Goal: Information Seeking & Learning: Learn about a topic

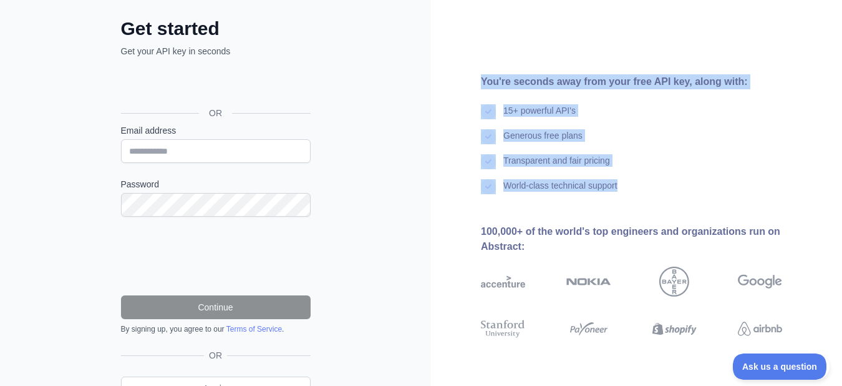
drag, startPoint x: 475, startPoint y: 78, endPoint x: 625, endPoint y: 197, distance: 191.9
click at [625, 197] on div "You're seconds away from your free API key, along with: 15+ powerful API's Gene…" at bounding box center [636, 194] width 411 height 240
copy div "You're seconds away from your free API key, along with: 15+ powerful API's Gene…"
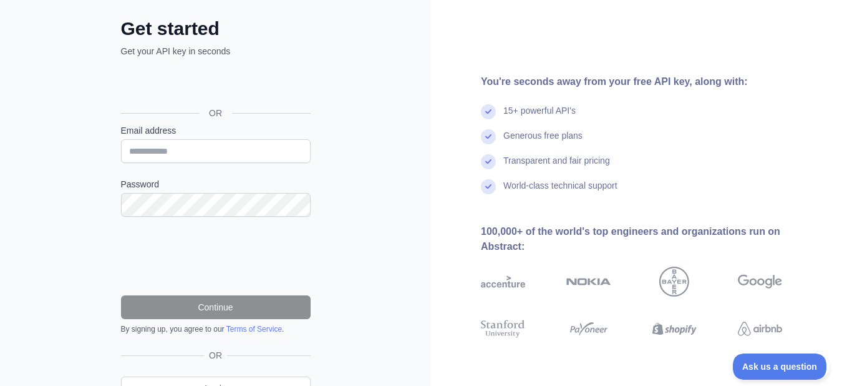
click at [378, 171] on div "**********" at bounding box center [215, 194] width 431 height 512
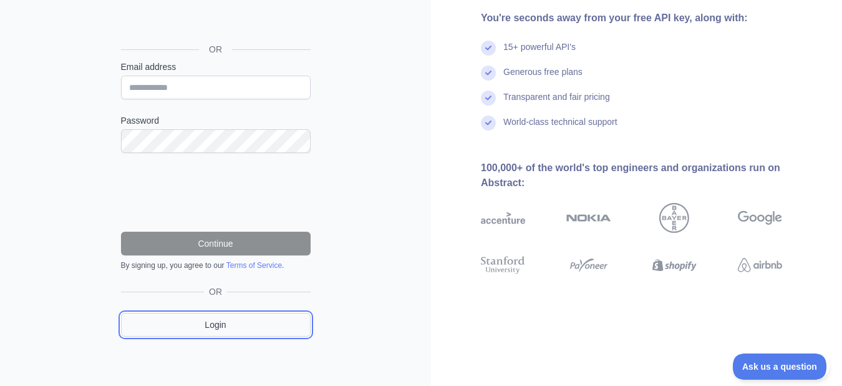
click at [205, 326] on link "Login" at bounding box center [216, 325] width 190 height 24
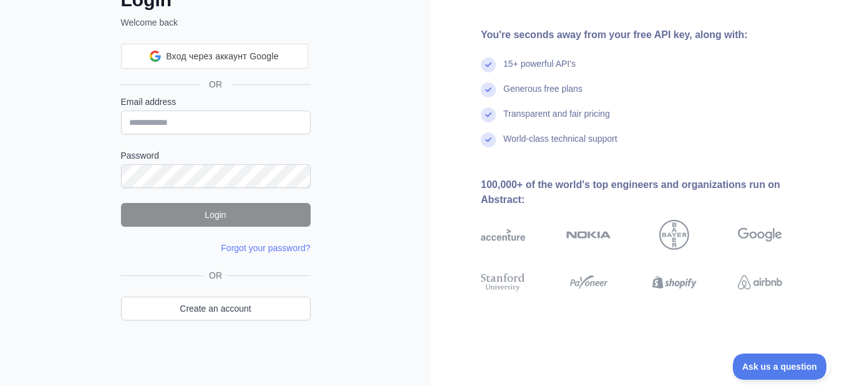
scroll to position [62, 0]
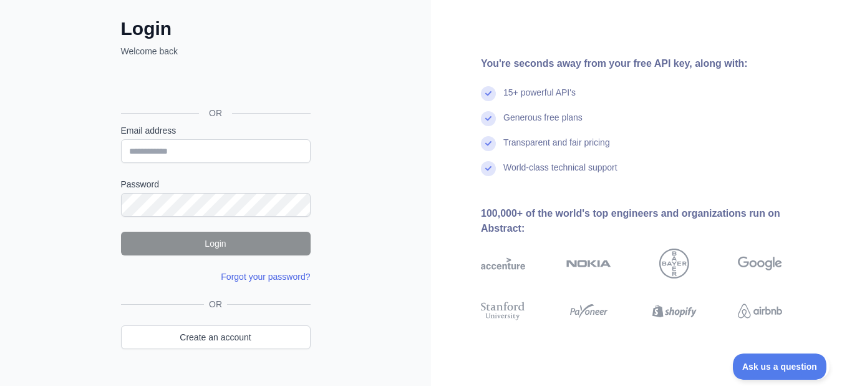
click at [282, 278] on link "Forgot your password?" at bounding box center [265, 276] width 89 height 10
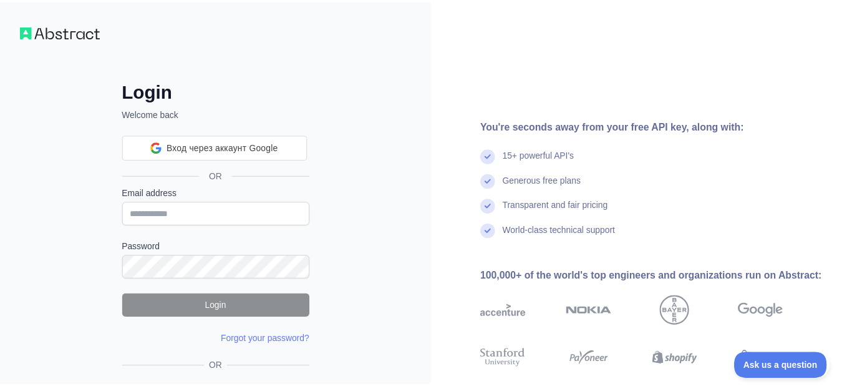
scroll to position [62, 0]
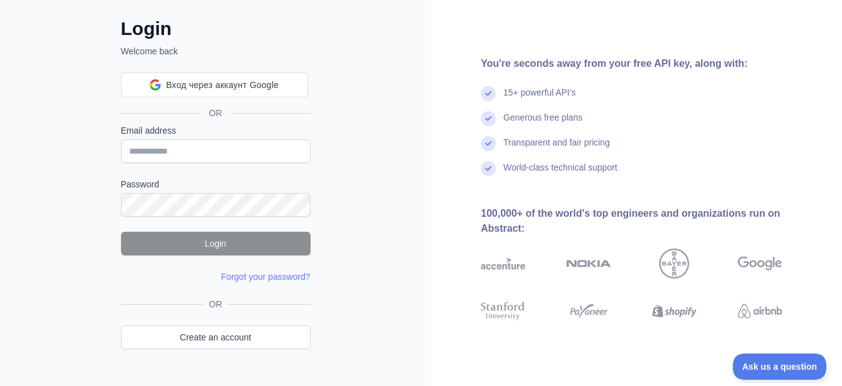
click at [354, 137] on div "Login Welcome back Вход через аккаунт Google Вход через аккаунт Google. Откроет…" at bounding box center [215, 176] width 431 height 477
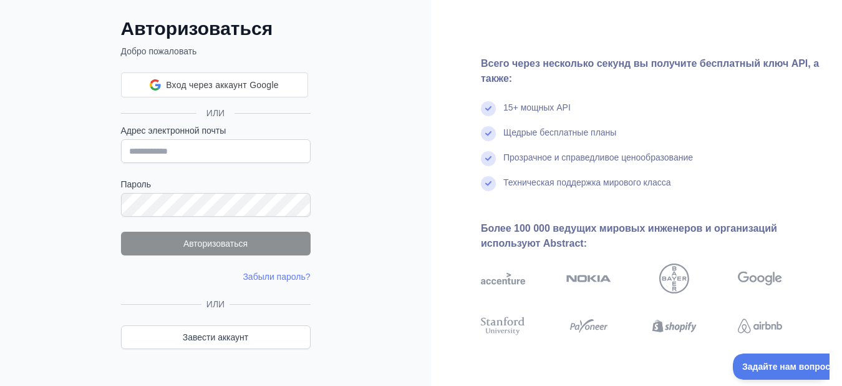
click at [362, 188] on div "Авторизоваться Добро пожаловать Вход через аккаунт Google Вход через аккаунт Go…" at bounding box center [215, 176] width 431 height 477
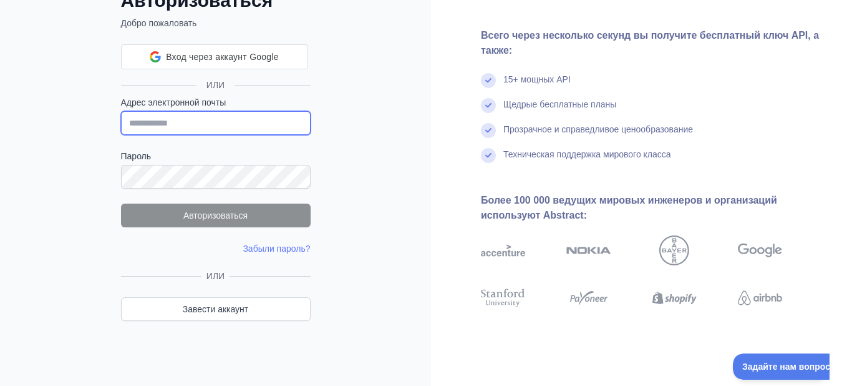
click at [140, 123] on input "Адрес электронной почты" at bounding box center [216, 123] width 190 height 24
click at [145, 125] on input "Адрес электронной почты" at bounding box center [216, 123] width 190 height 24
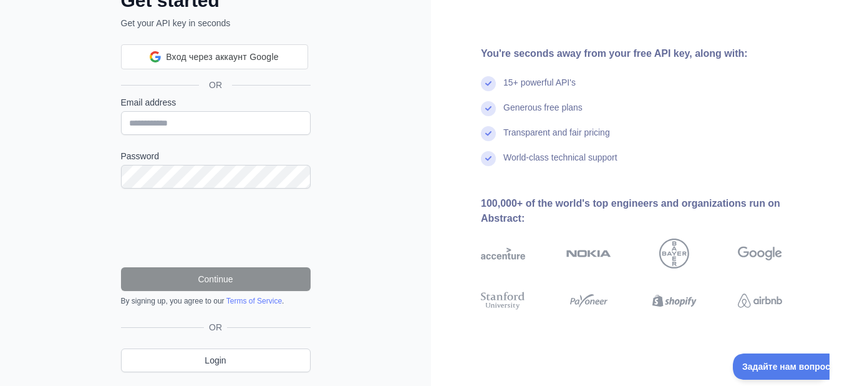
scroll to position [126, 0]
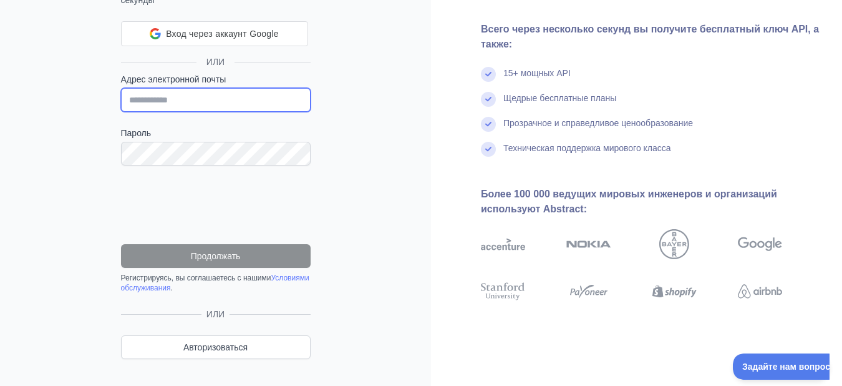
paste input "**********"
type input "**********"
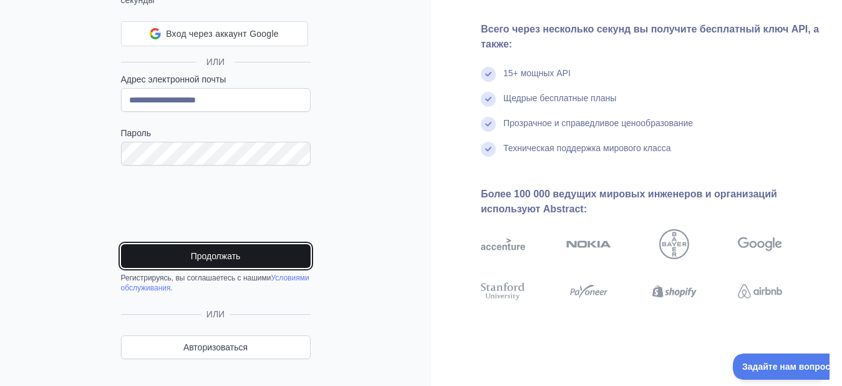
click at [219, 249] on button "Продолжать" at bounding box center [216, 256] width 190 height 24
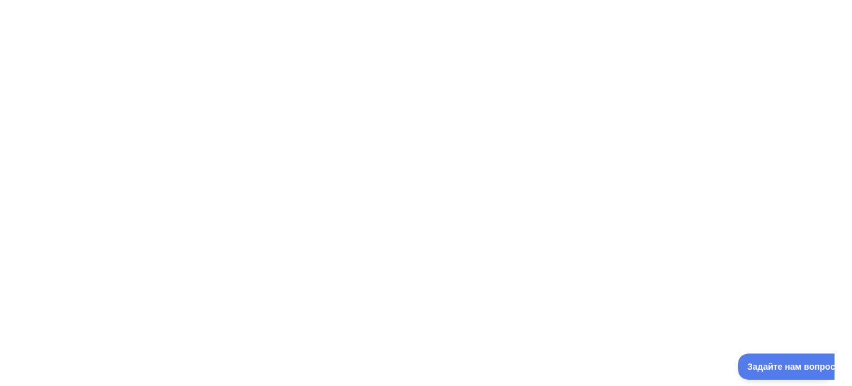
scroll to position [0, 0]
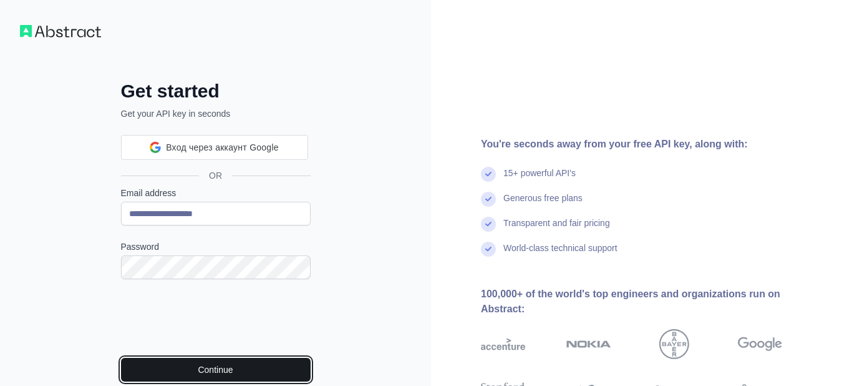
click at [204, 369] on button "Continue" at bounding box center [216, 370] width 190 height 24
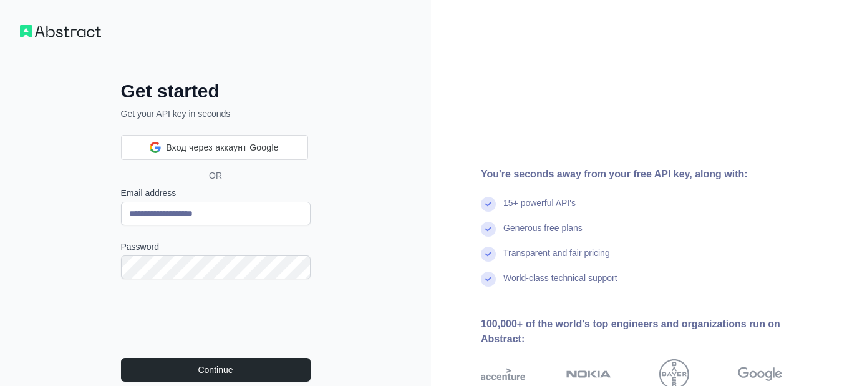
click at [369, 215] on div "**********" at bounding box center [215, 286] width 431 height 572
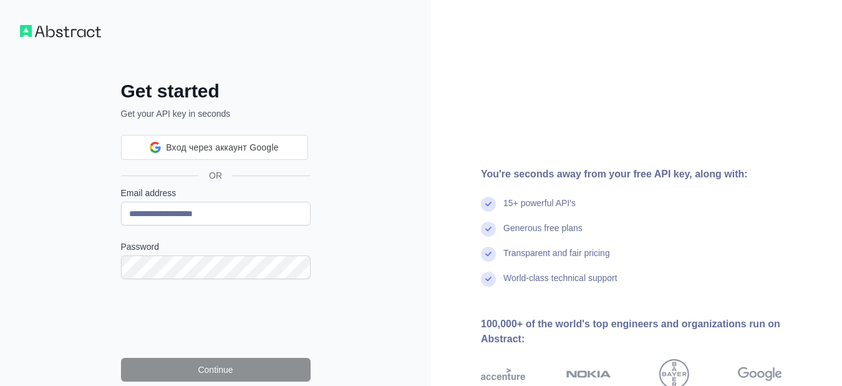
click at [395, 204] on div "**********" at bounding box center [215, 286] width 431 height 572
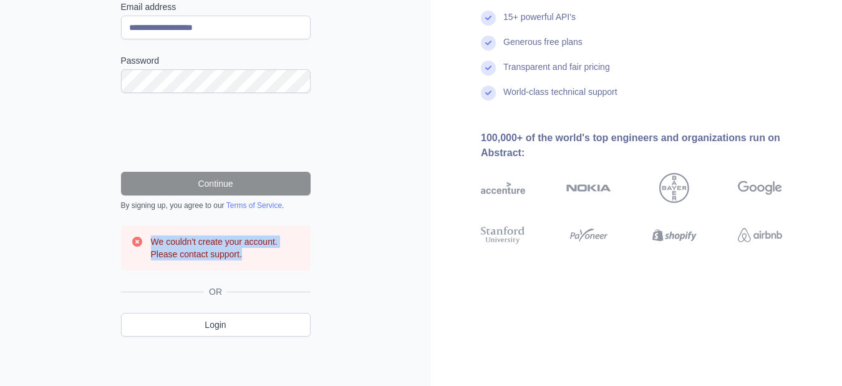
drag, startPoint x: 247, startPoint y: 254, endPoint x: 153, endPoint y: 238, distance: 95.6
click at [153, 237] on h3 "We couldn't create your account. Please contact support." at bounding box center [226, 247] width 150 height 25
copy h3 "We couldn't create your account. Please contact support."
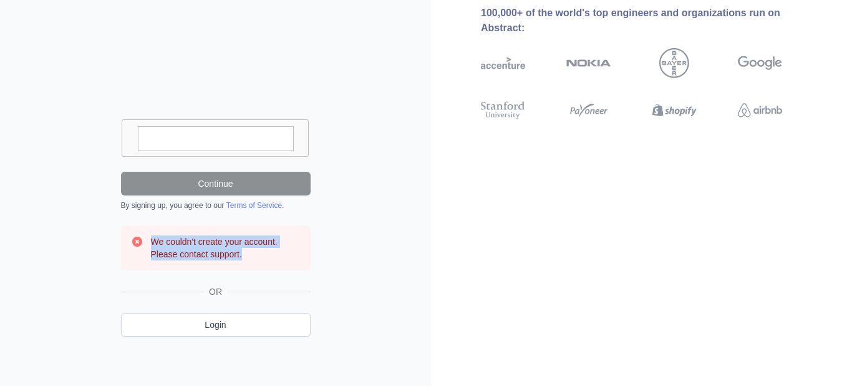
scroll to position [0, 0]
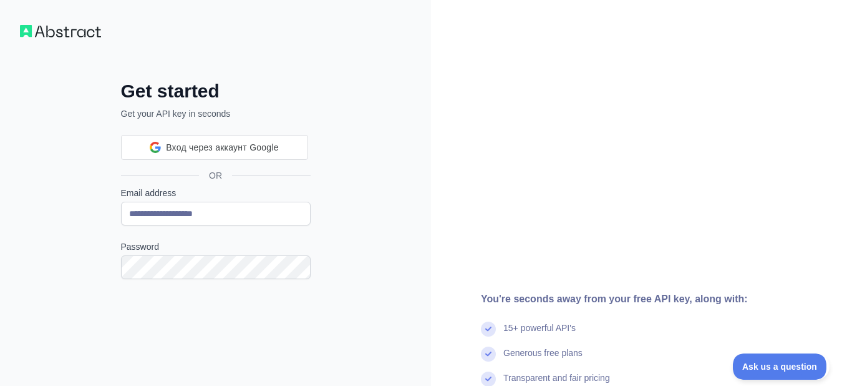
click at [54, 32] on img at bounding box center [60, 31] width 81 height 12
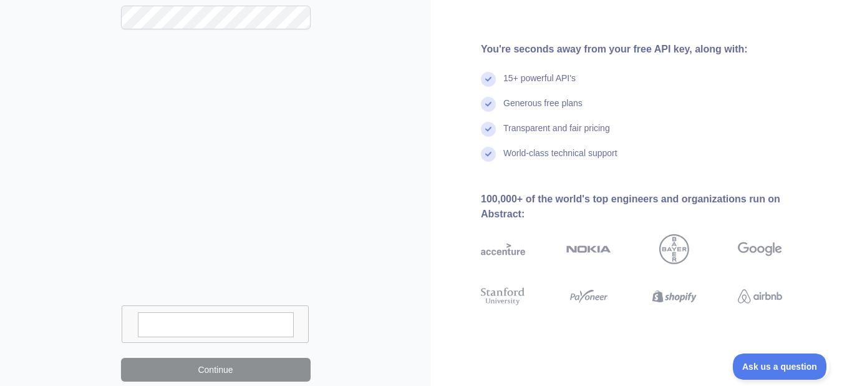
scroll to position [312, 0]
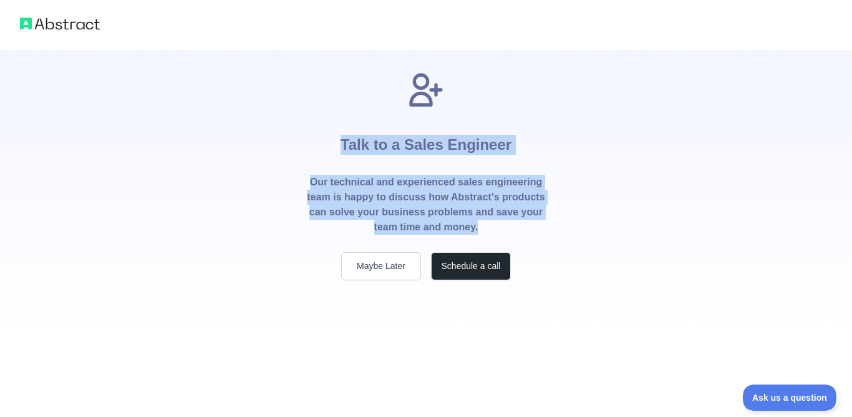
drag, startPoint x: 340, startPoint y: 139, endPoint x: 525, endPoint y: 233, distance: 207.6
click at [525, 233] on div "Talk to a Sales Engineer Our technical and experienced sales engineering team i…" at bounding box center [426, 175] width 280 height 210
copy div "Talk to a Sales Engineer Our technical and experienced sales engineering team i…"
click at [623, 297] on div "Talk to a Sales Engineer Our technical and experienced sales engineering team i…" at bounding box center [426, 165] width 852 height 330
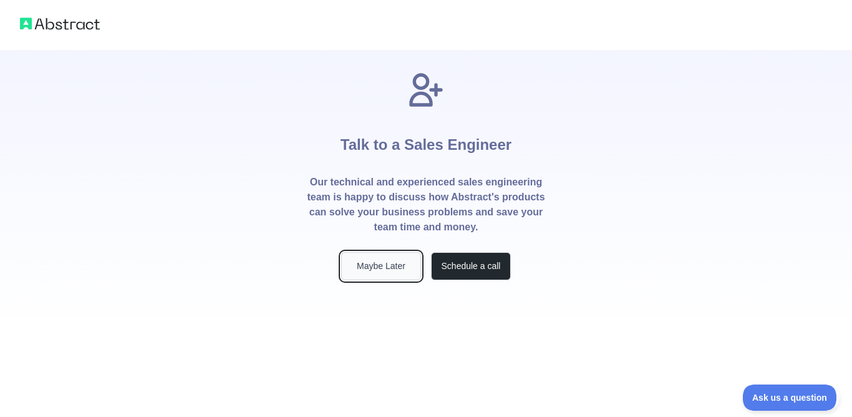
click at [366, 268] on button "Maybe Later" at bounding box center [381, 266] width 80 height 28
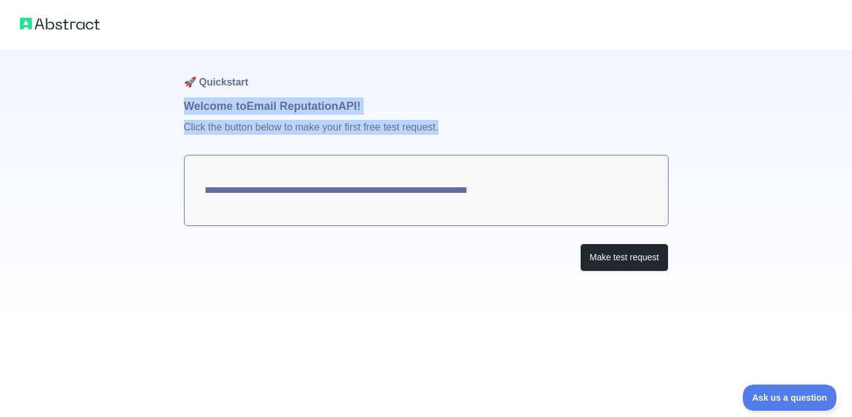
drag, startPoint x: 178, startPoint y: 99, endPoint x: 410, endPoint y: 122, distance: 232.7
click at [442, 132] on div "**********" at bounding box center [426, 160] width 852 height 321
copy div "Welcome to Email Reputation API! Click the button below to make your first free…"
drag, startPoint x: 540, startPoint y: 190, endPoint x: 198, endPoint y: 194, distance: 342.6
click at [201, 194] on textarea "**********" at bounding box center [426, 190] width 485 height 71
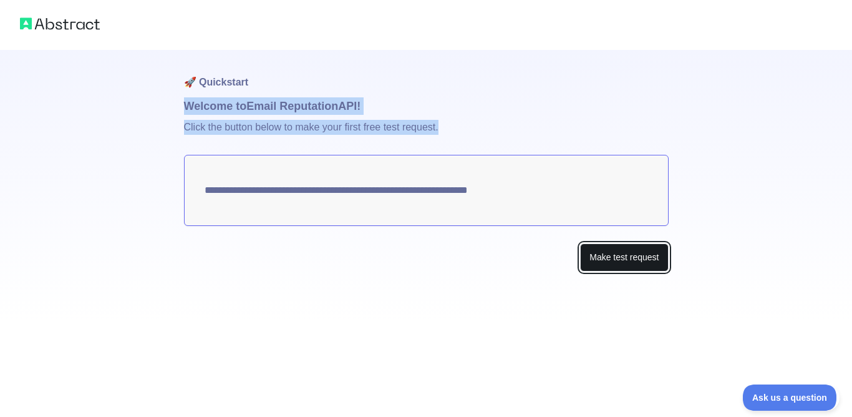
click at [612, 261] on button "Make test request" at bounding box center [624, 257] width 88 height 28
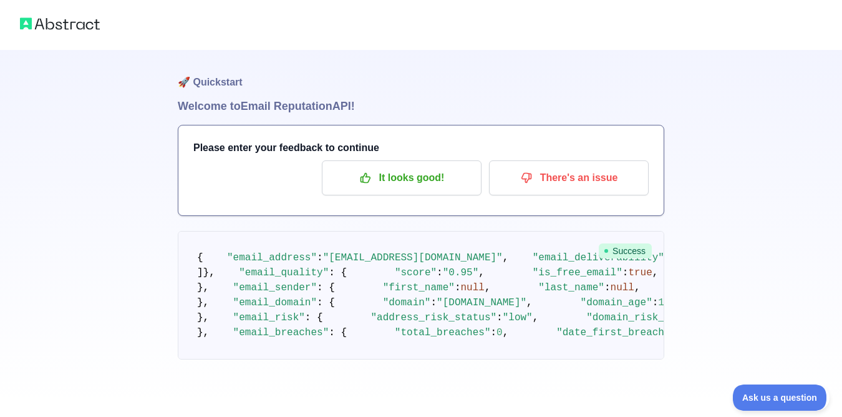
click at [411, 97] on h1 "🚀 Quickstart" at bounding box center [421, 73] width 487 height 47
click at [90, 194] on div "🚀 Quickstart Welcome to Email Reputation API! Please enter your feedback to con…" at bounding box center [421, 204] width 842 height 409
click at [477, 326] on pre "{ "email_address" : "vovann2014@rambler.ru" , "email_deliverability" : { "statu…" at bounding box center [421, 295] width 487 height 129
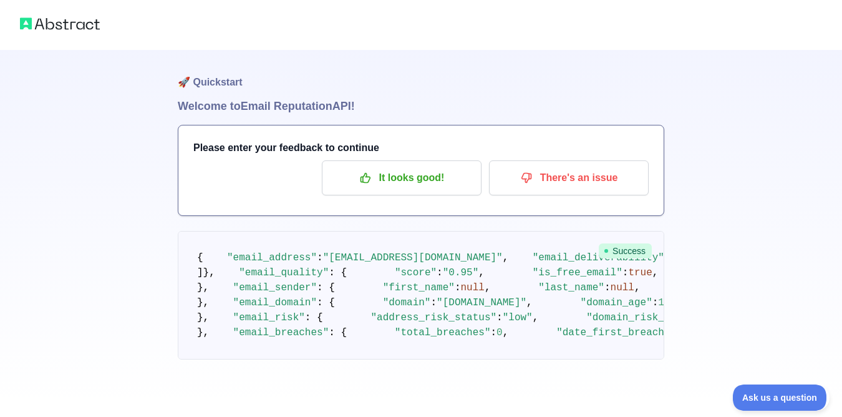
drag, startPoint x: 336, startPoint y: 105, endPoint x: 194, endPoint y: 106, distance: 141.6
click at [116, 105] on div "🚀 Quickstart Welcome to Email Reputation API! Please enter your feedback to con…" at bounding box center [421, 204] width 842 height 409
copy h1 "Welcome to Email Reputation API!"
click at [0, 185] on div "🚀 Quickstart Welcome to Email Reputation API! Please enter your feedback to con…" at bounding box center [421, 204] width 842 height 409
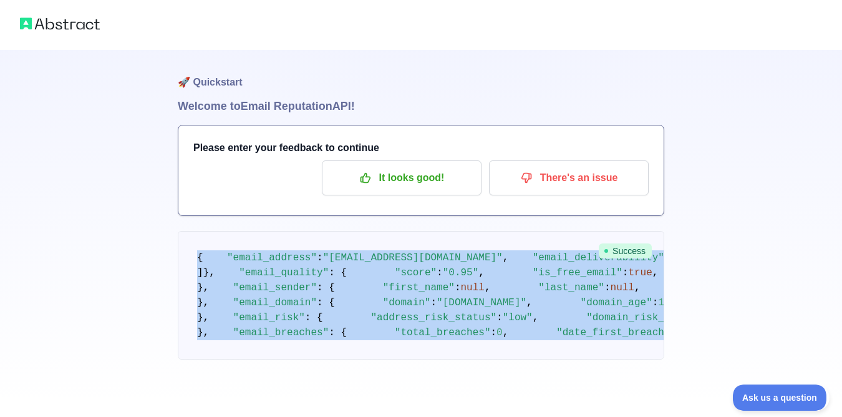
drag, startPoint x: 193, startPoint y: 128, endPoint x: 386, endPoint y: 333, distance: 281.2
click at [410, 342] on pre "{ "email_address" : "vovann2014@rambler.ru" , "email_deliverability" : { "statu…" at bounding box center [421, 295] width 487 height 129
copy code "{ "email_address" : "vovann2014@rambler.ru" , "email_deliverability" : { "statu…"
click at [742, 162] on div "🚀 Quickstart Welcome to Email Reputation API! Please enter your feedback to con…" at bounding box center [421, 204] width 842 height 409
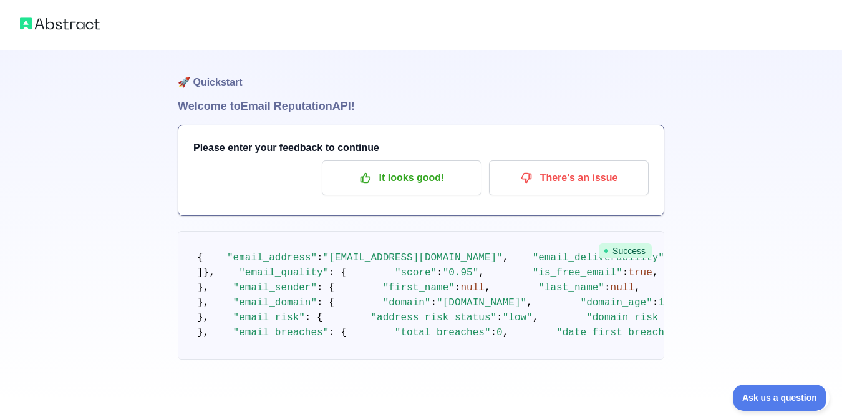
click at [101, 128] on div "🚀 Quickstart Welcome to Email Reputation API! Please enter your feedback to con…" at bounding box center [421, 204] width 842 height 409
drag, startPoint x: 188, startPoint y: 142, endPoint x: 343, endPoint y: 145, distance: 154.1
click at [406, 144] on div "Please enter your feedback to continue It looks good! There's an issue" at bounding box center [420, 170] width 485 height 90
copy h3 "Please enter your feedback to continue"
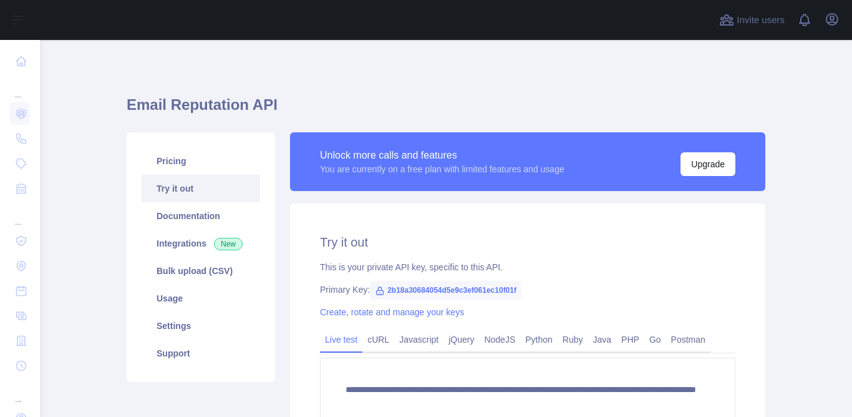
click at [412, 85] on div "**********" at bounding box center [446, 294] width 639 height 448
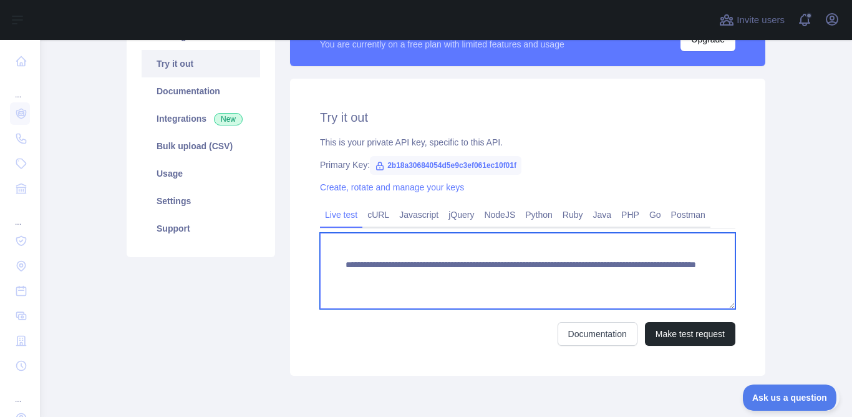
drag, startPoint x: 646, startPoint y: 278, endPoint x: 349, endPoint y: 271, distance: 297.7
click at [332, 264] on textarea "**********" at bounding box center [528, 271] width 416 height 76
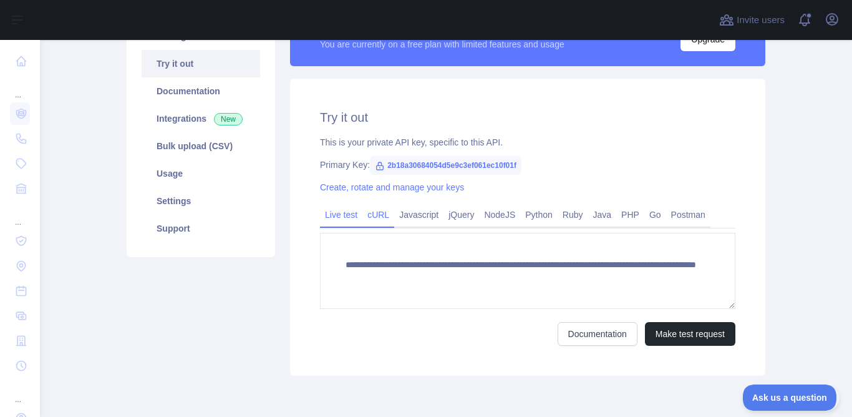
click at [370, 215] on link "cURL" at bounding box center [379, 215] width 32 height 20
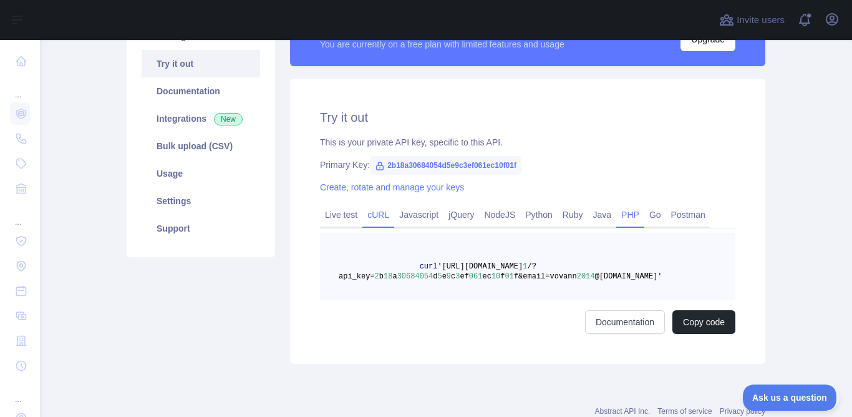
click at [623, 215] on link "PHP" at bounding box center [630, 215] width 28 height 20
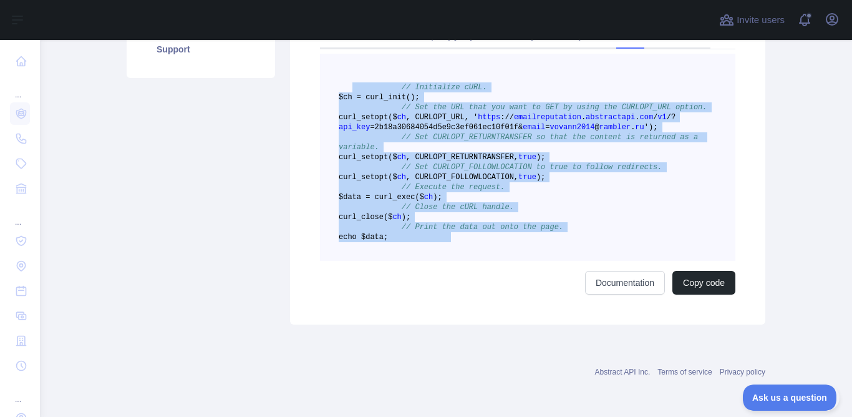
scroll to position [374, 0]
drag, startPoint x: 346, startPoint y: 261, endPoint x: 613, endPoint y: 257, distance: 267.1
click at [613, 257] on pre "// Initialize cURL. $ch = curl _init() ; // Set the URL that you want to GET by…" at bounding box center [528, 157] width 416 height 207
click at [689, 294] on button "Copy code" at bounding box center [704, 283] width 63 height 24
copy code "// Initialize cURL. $ch = curl _init() ; // Set the URL that you want to GET by…"
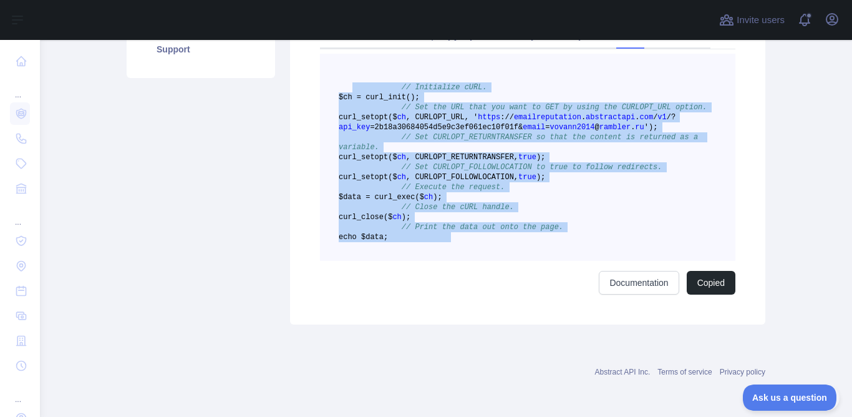
copy code "// Initialize cURL. $ch = curl _init() ; // Set the URL that you want to GET by…"
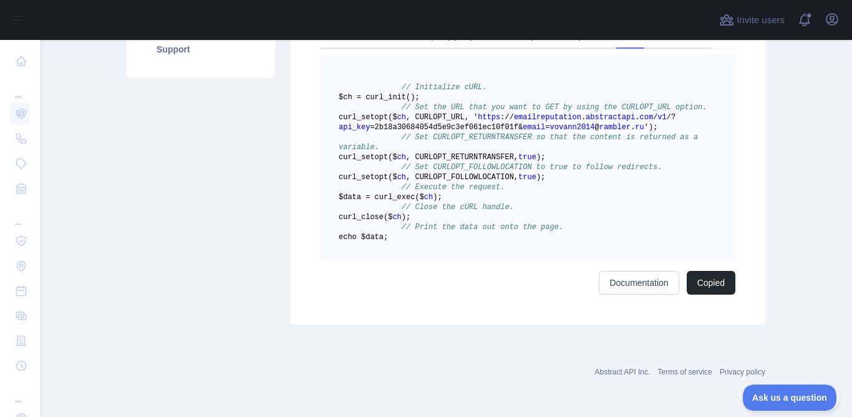
click at [432, 324] on div "Try it out This is your private API key, specific to this API. Primary Key: 2b1…" at bounding box center [527, 112] width 475 height 425
click at [631, 303] on div "Try it out This is your private API key, specific to this API. Primary Key: 2b1…" at bounding box center [527, 112] width 475 height 425
click at [628, 294] on link "Documentation" at bounding box center [639, 283] width 80 height 24
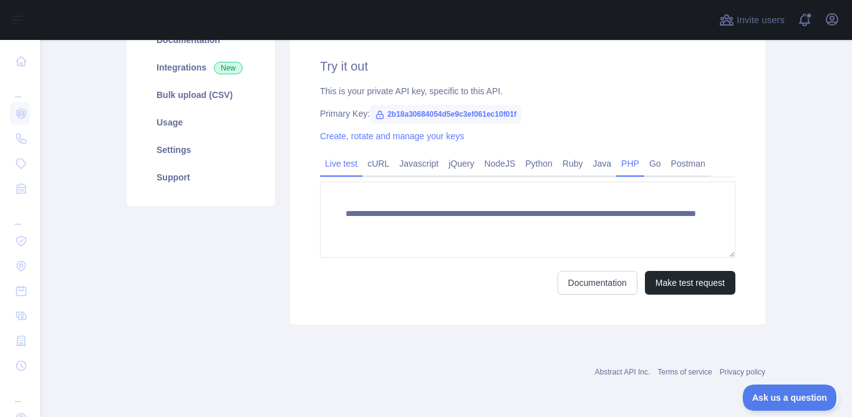
click at [619, 163] on link "PHP" at bounding box center [630, 163] width 28 height 20
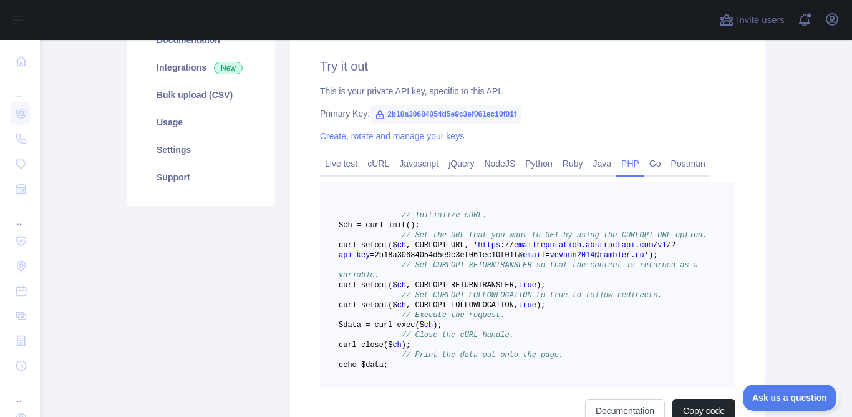
scroll to position [363, 0]
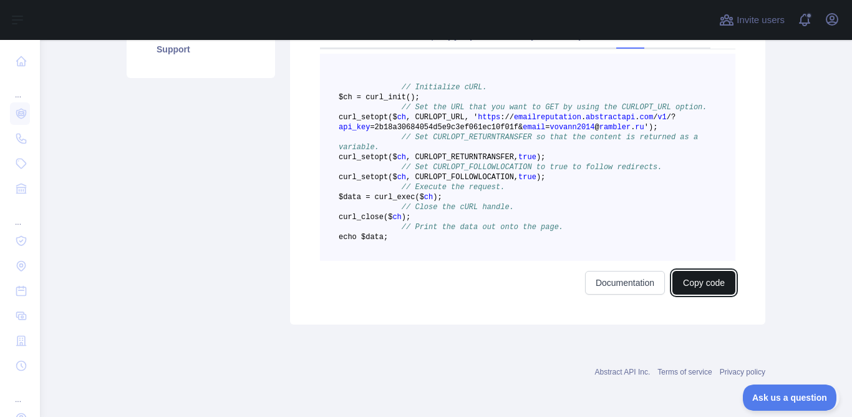
click at [703, 294] on button "Copy code" at bounding box center [704, 283] width 63 height 24
click at [346, 324] on div "Try it out This is your private API key, specific to this API. Primary Key: 2b1…" at bounding box center [527, 112] width 475 height 425
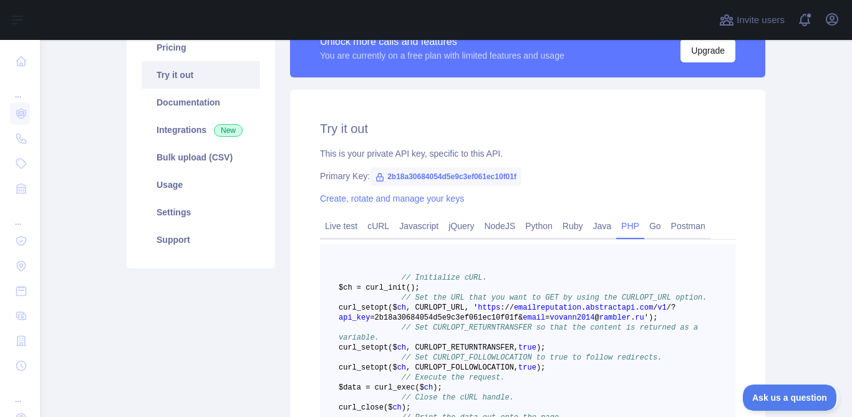
scroll to position [176, 0]
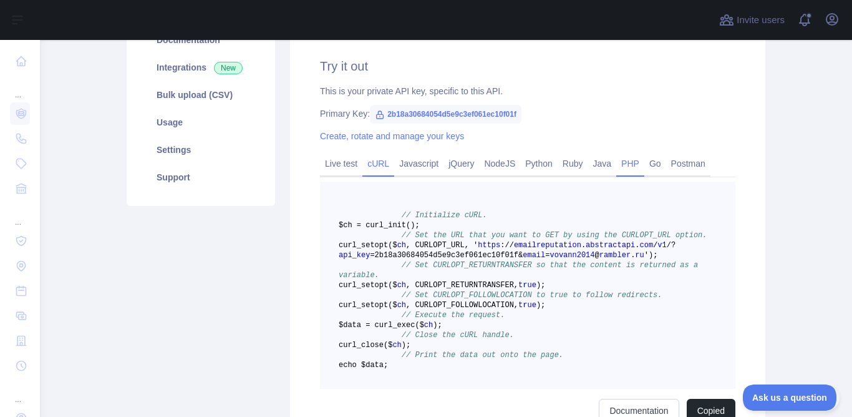
click at [369, 163] on link "cURL" at bounding box center [379, 163] width 32 height 20
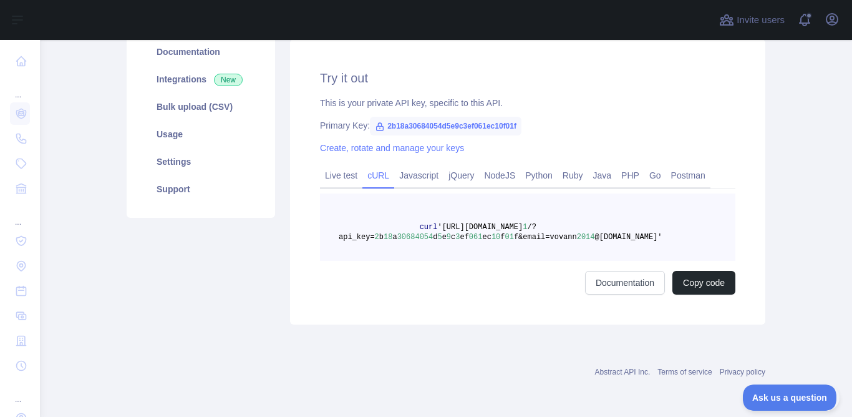
scroll to position [164, 0]
click at [618, 177] on link "PHP" at bounding box center [630, 175] width 28 height 20
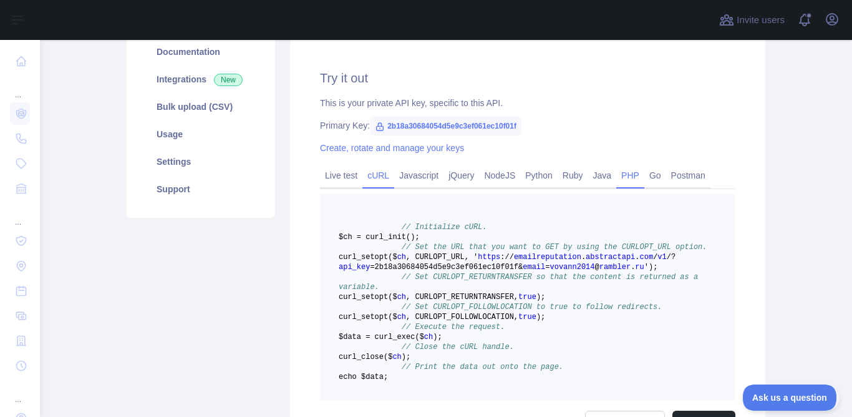
click at [376, 173] on link "cURL" at bounding box center [379, 175] width 32 height 20
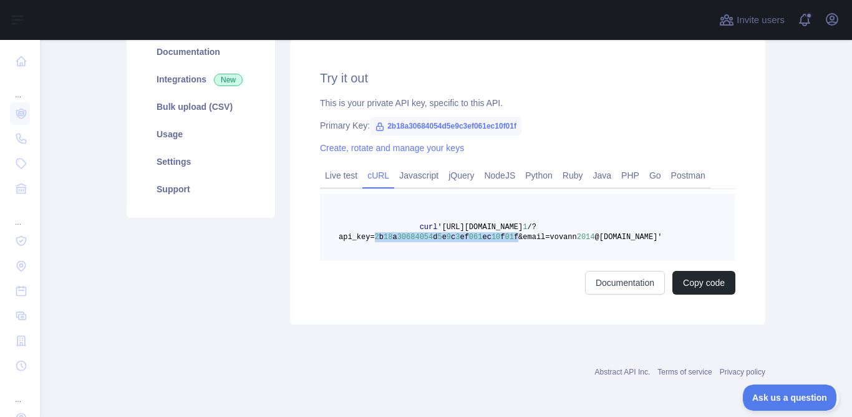
drag, startPoint x: 507, startPoint y: 236, endPoint x: 367, endPoint y: 236, distance: 140.4
click at [367, 236] on span "curl '[URL][DOMAIN_NAME] 1 /?api_key= 2 b 18 a 30684054 d 5 e 9 c 3 ef 061 ec 1…" at bounding box center [501, 232] width 324 height 19
copy span "2 b 18 a 30684054 d 5 e 9 c 3 ef 061 ec 10 f 01 f"
click at [620, 177] on link "PHP" at bounding box center [630, 175] width 28 height 20
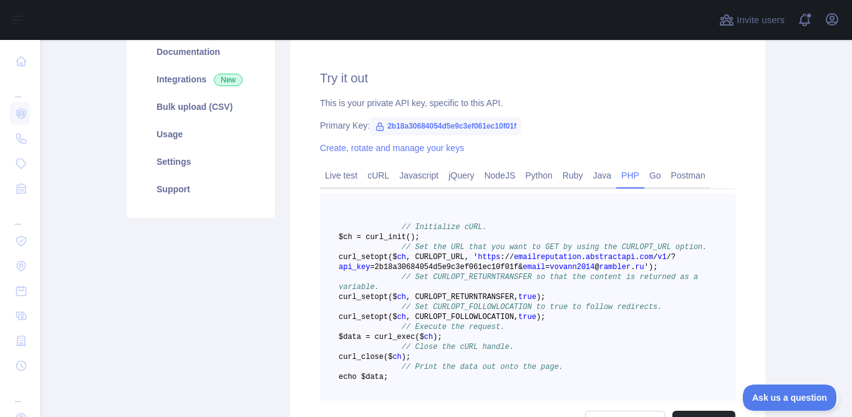
scroll to position [0, 0]
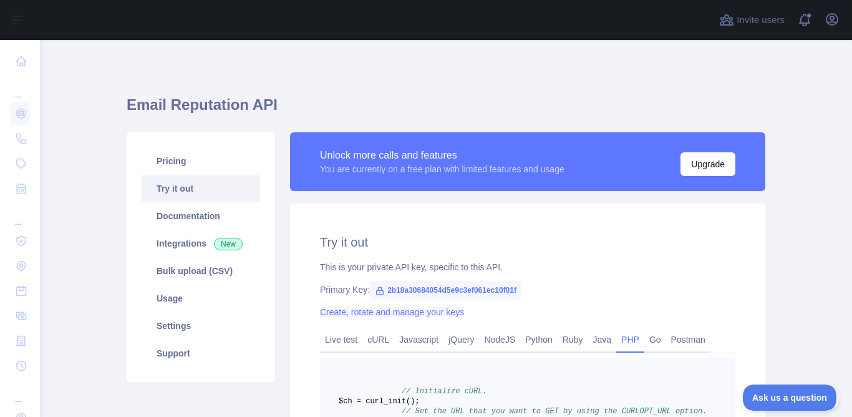
click at [404, 315] on link "Create, rotate and manage your keys" at bounding box center [392, 312] width 144 height 10
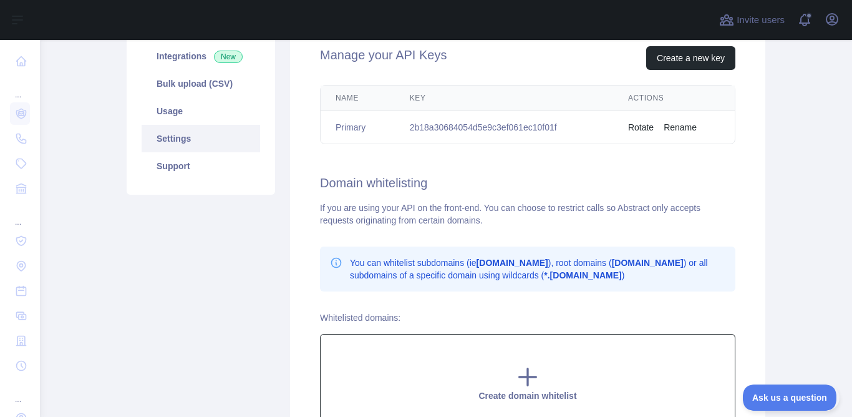
scroll to position [312, 0]
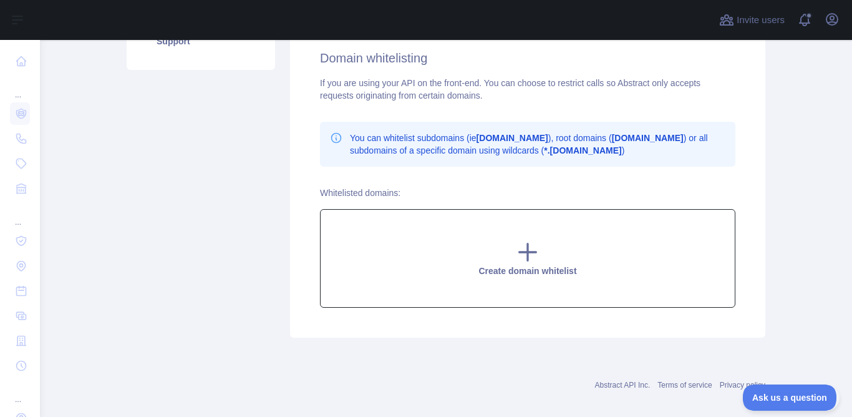
click at [523, 245] on icon at bounding box center [528, 252] width 17 height 17
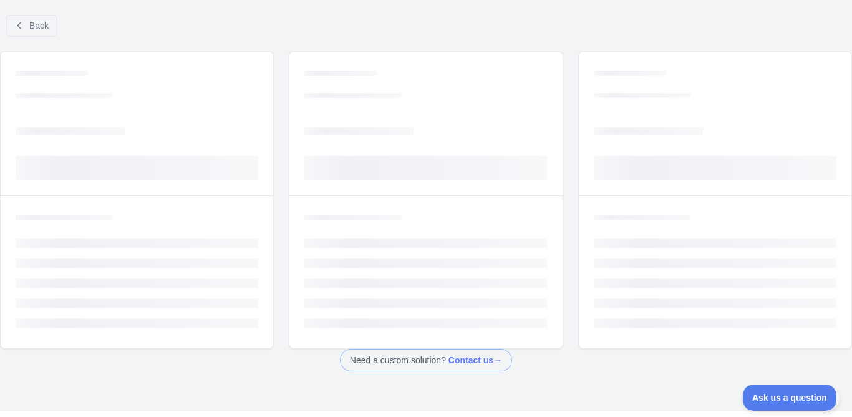
scroll to position [57, 0]
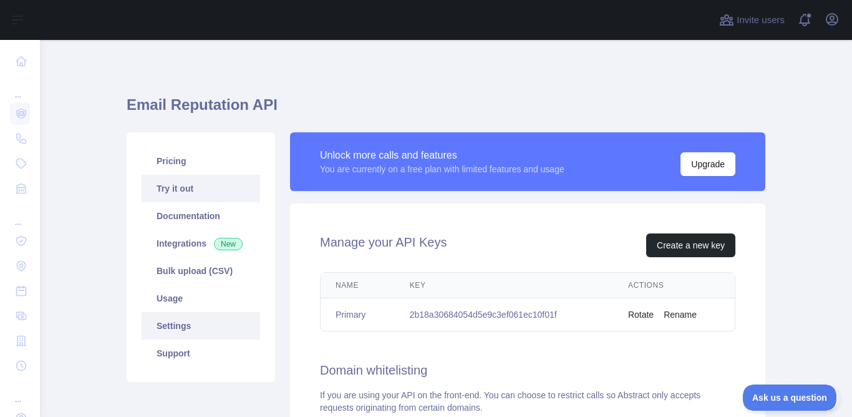
click at [170, 187] on link "Try it out" at bounding box center [201, 188] width 119 height 27
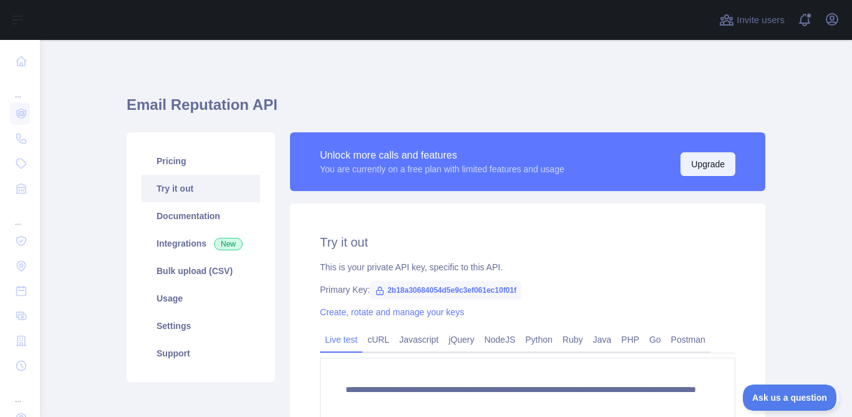
click at [708, 164] on button "Upgrade" at bounding box center [708, 164] width 55 height 24
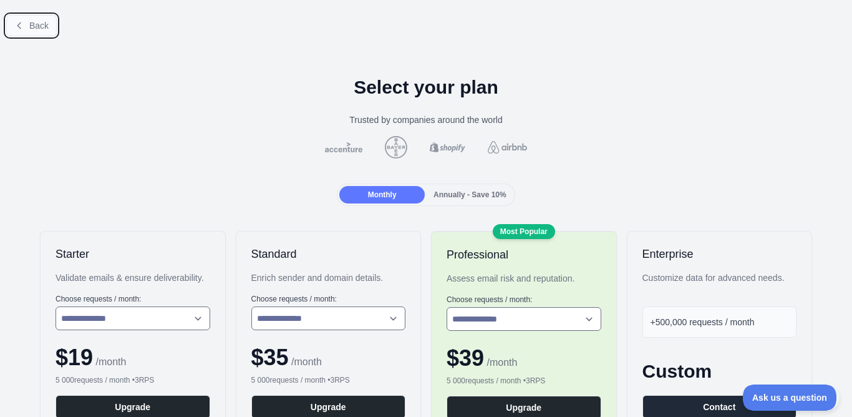
click at [24, 24] on button "Back" at bounding box center [31, 25] width 51 height 21
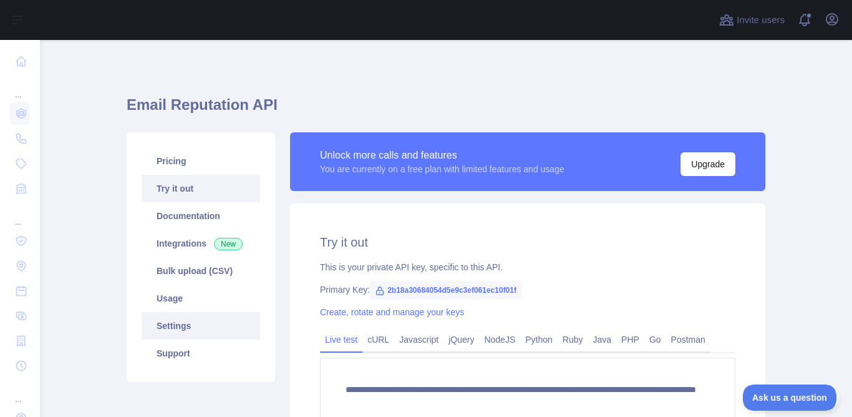
click at [170, 326] on link "Settings" at bounding box center [201, 325] width 119 height 27
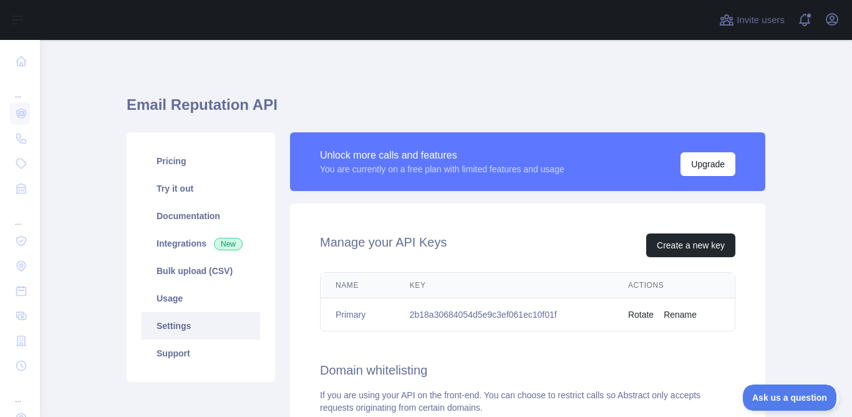
scroll to position [125, 0]
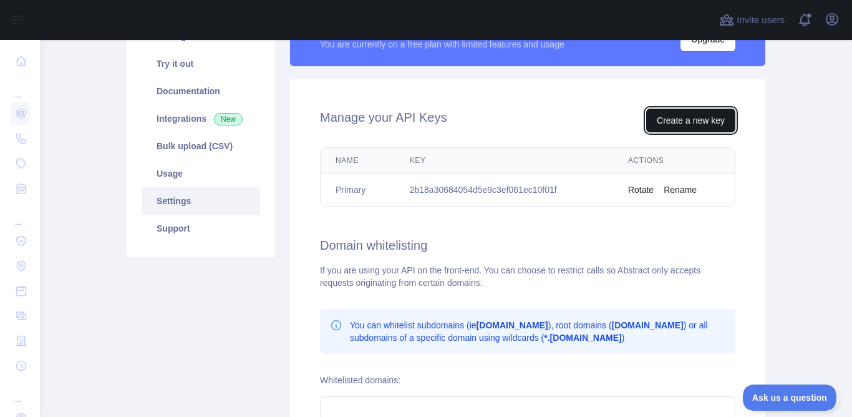
click at [705, 117] on button "Create a new key" at bounding box center [690, 121] width 89 height 24
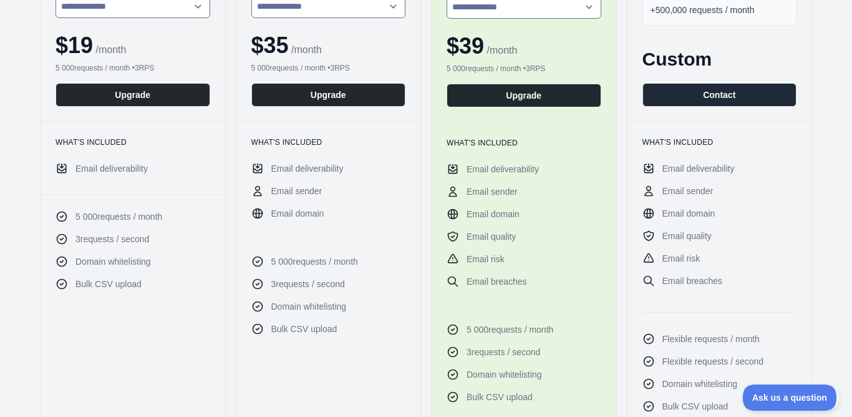
scroll to position [499, 0]
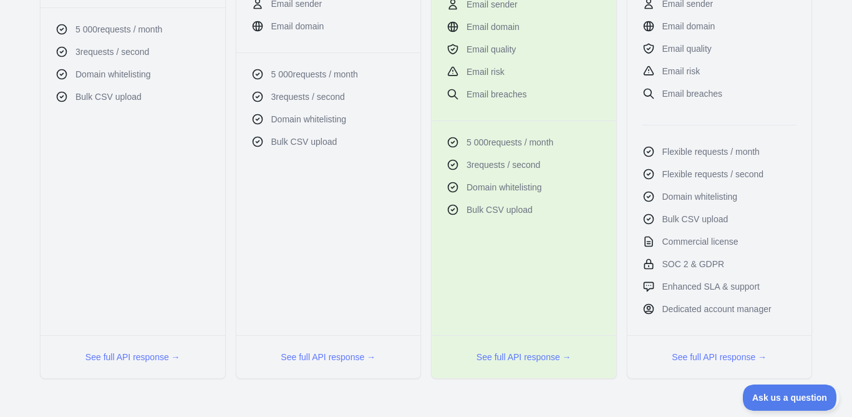
click at [715, 359] on button "See full API response →" at bounding box center [719, 357] width 95 height 12
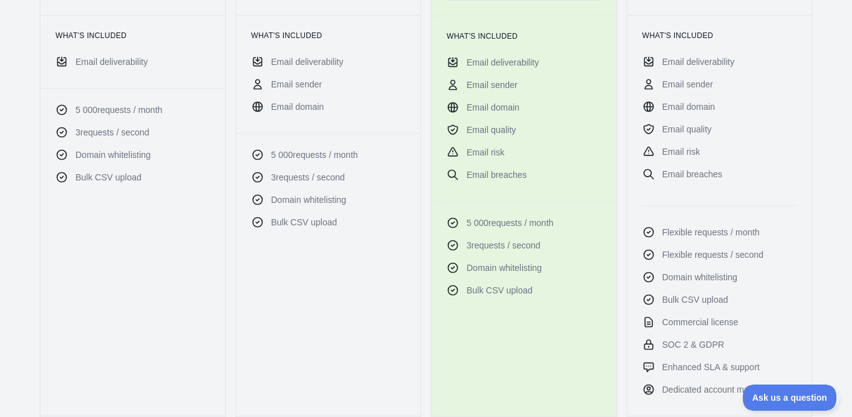
scroll to position [231, 0]
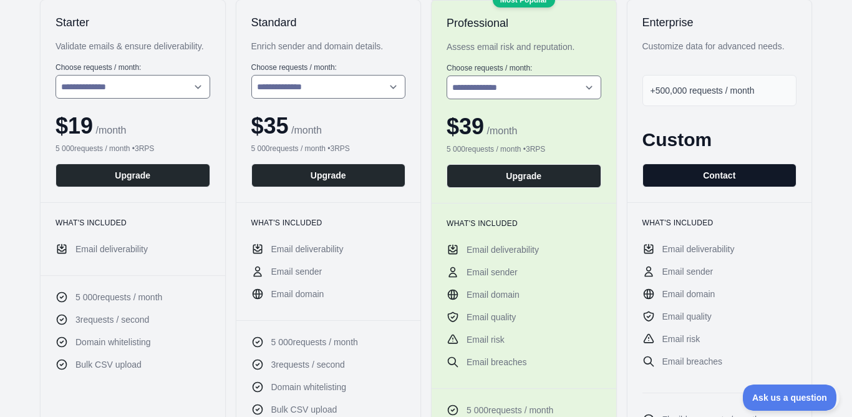
click at [701, 175] on button "Contact" at bounding box center [720, 175] width 155 height 24
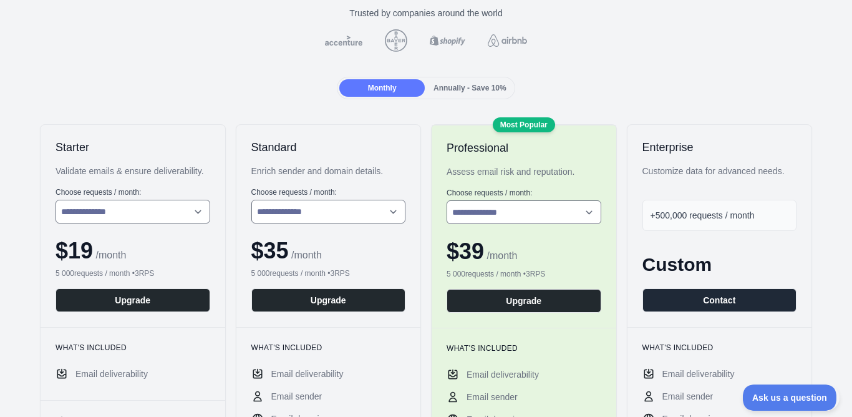
scroll to position [0, 0]
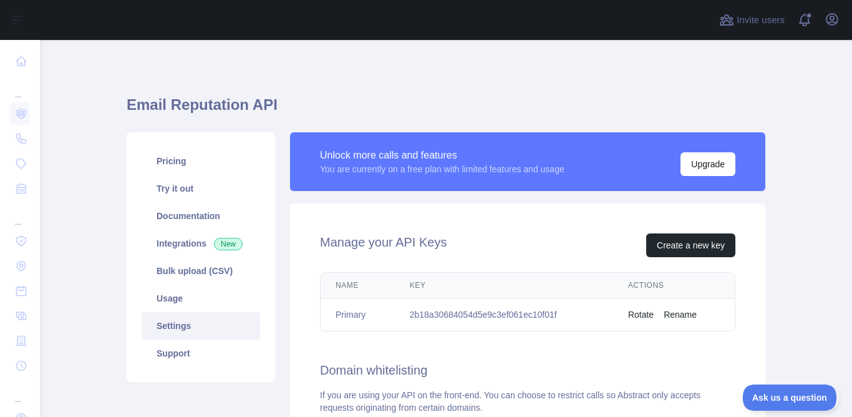
drag, startPoint x: 535, startPoint y: 314, endPoint x: 525, endPoint y: 314, distance: 10.0
click at [535, 314] on td "2b18a30684054d5e9c3ef061ec10f01f" at bounding box center [504, 314] width 218 height 33
click at [190, 192] on link "Try it out" at bounding box center [201, 188] width 119 height 27
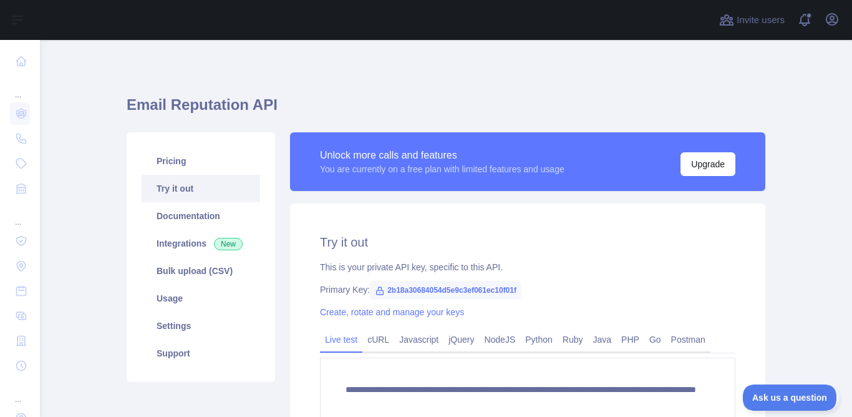
scroll to position [62, 0]
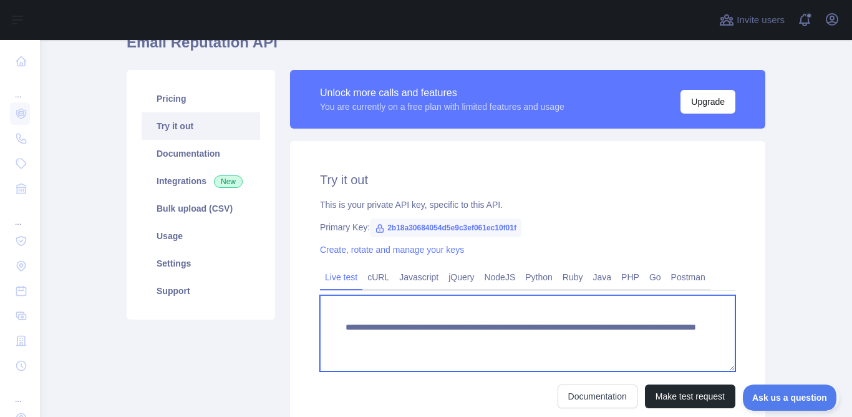
drag, startPoint x: 649, startPoint y: 341, endPoint x: 333, endPoint y: 329, distance: 316.6
click at [331, 329] on textarea "**********" at bounding box center [528, 333] width 416 height 76
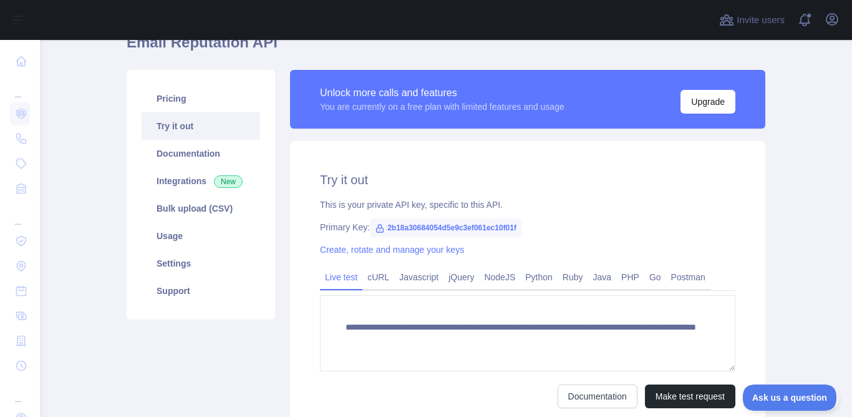
click at [250, 378] on div "Pricing Try it out Documentation Integrations New Bulk upload (CSV) Usage Setti…" at bounding box center [200, 254] width 163 height 368
click at [170, 238] on link "Usage" at bounding box center [201, 235] width 119 height 27
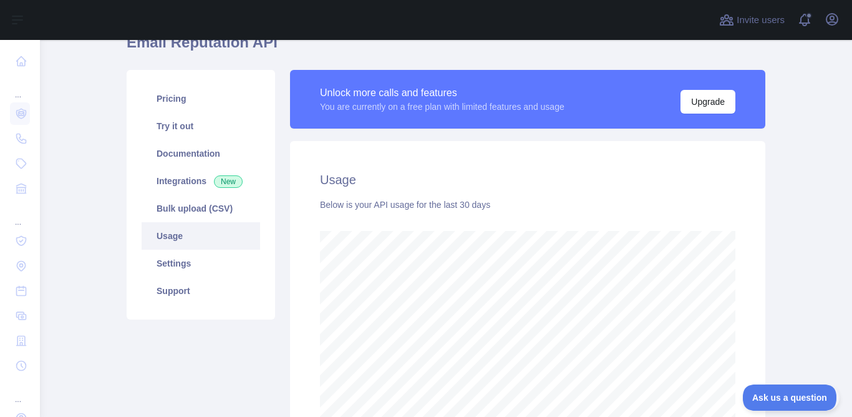
scroll to position [377, 802]
click at [163, 265] on link "Settings" at bounding box center [201, 263] width 119 height 27
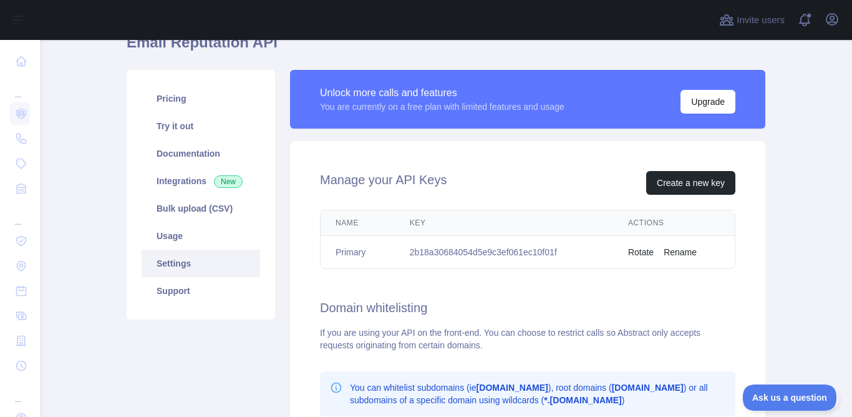
scroll to position [250, 0]
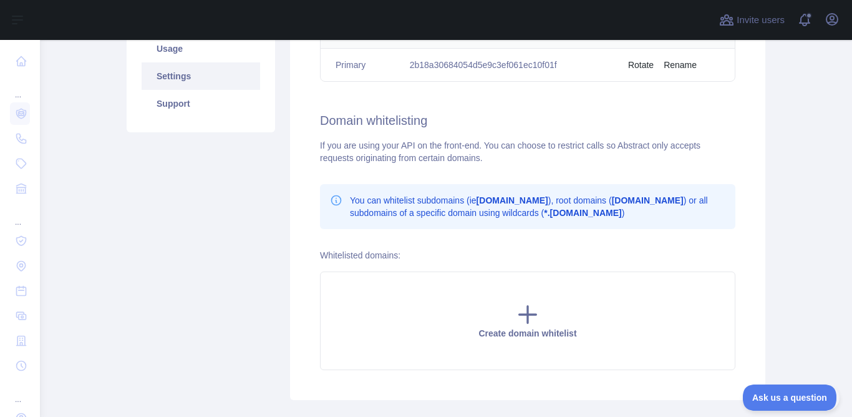
drag, startPoint x: 461, startPoint y: 135, endPoint x: 418, endPoint y: 139, distance: 43.2
click at [418, 139] on div "Manage your API Keys Create a new key Name Key Actions Primary 2b18a30684054d5e…" at bounding box center [527, 177] width 475 height 446
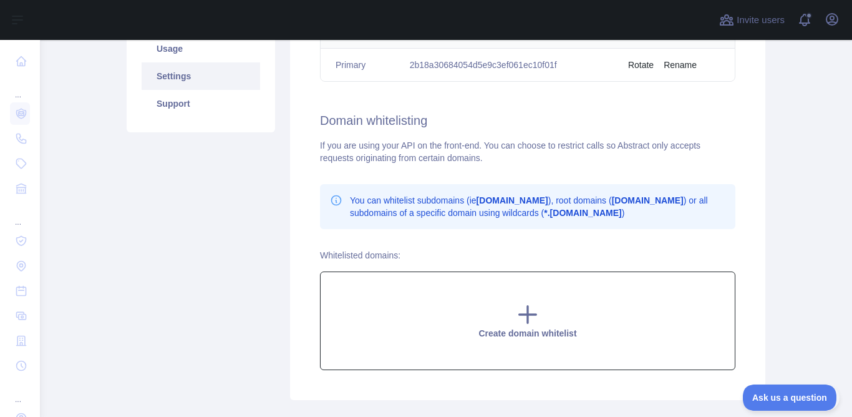
click at [523, 319] on icon at bounding box center [528, 314] width 17 height 17
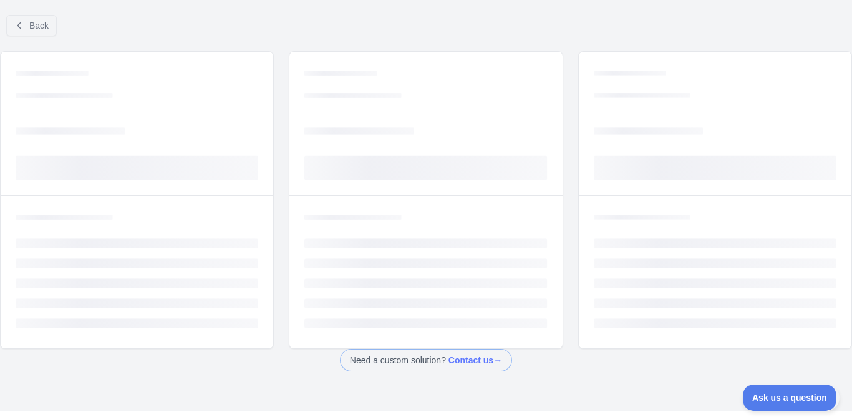
scroll to position [57, 0]
